Goal: Task Accomplishment & Management: Manage account settings

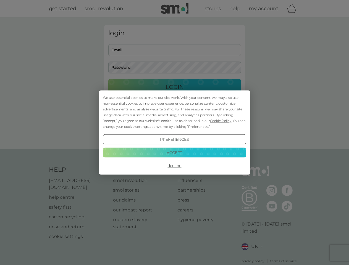
click at [221, 121] on span "Cookie Policy" at bounding box center [220, 121] width 21 height 4
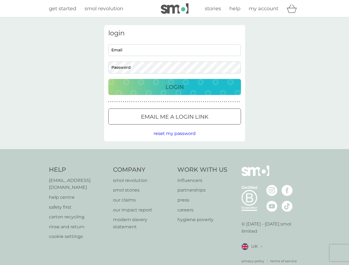
click at [197, 126] on div "login Email Password Login ● ● ● ● ● ● ● ● ● ● ● ● ● ● ● ● ● ● ● ● ● ● ● ● ● ● …" at bounding box center [174, 83] width 141 height 116
click at [174, 139] on div "login Email Password Login ● ● ● ● ● ● ● ● ● ● ● ● ● ● ● ● ● ● ● ● ● ● ● ● ● ● …" at bounding box center [174, 83] width 141 height 116
click at [174, 166] on div "Help [EMAIL_ADDRESS][DOMAIN_NAME] help centre safety first carton recycling rin…" at bounding box center [174, 215] width 251 height 98
click at [174, 152] on div "Help [EMAIL_ADDRESS][DOMAIN_NAME] help centre safety first carton recycling rin…" at bounding box center [174, 214] width 349 height 131
